Goal: Information Seeking & Learning: Learn about a topic

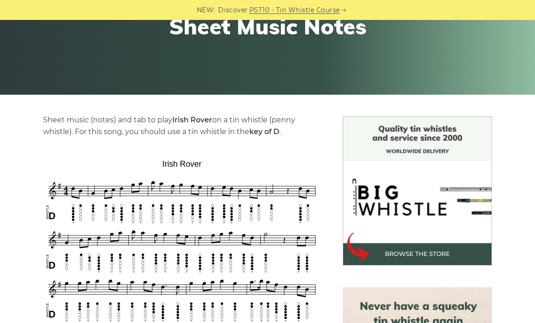
scroll to position [138, 0]
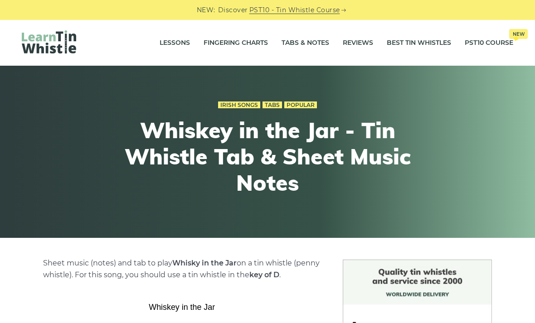
click at [169, 135] on h1 "Whiskey in the Jar - Tin Whistle Tab & Sheet Music Notes" at bounding box center [268, 157] width 334 height 78
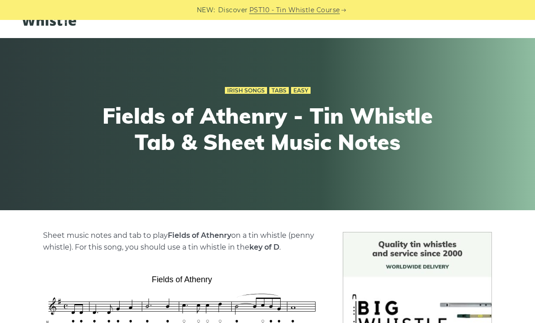
scroll to position [24, 0]
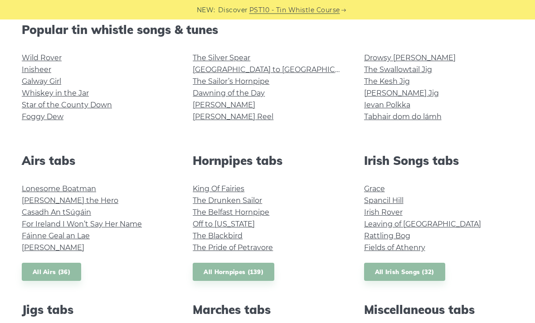
scroll to position [247, 0]
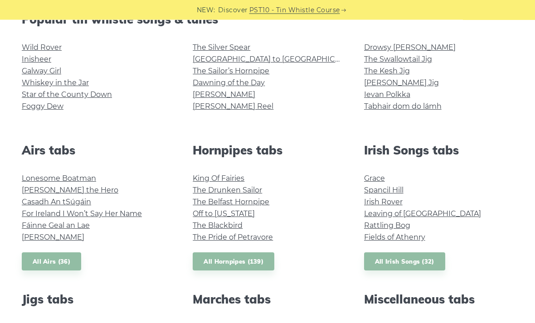
click at [39, 62] on link "Inisheer" at bounding box center [36, 59] width 29 height 9
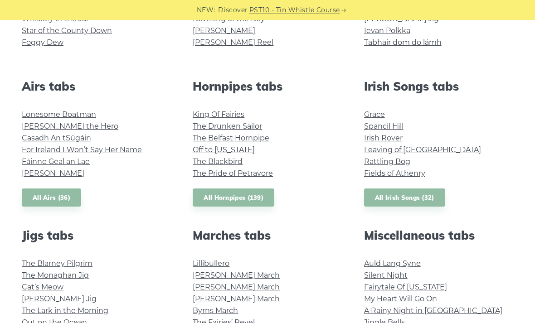
scroll to position [312, 0]
